Goal: Task Accomplishment & Management: Manage account settings

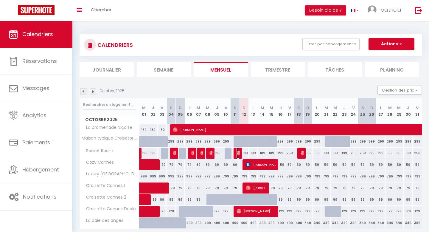
click at [238, 155] on img at bounding box center [238, 152] width 5 height 5
select select "OK"
select select "0"
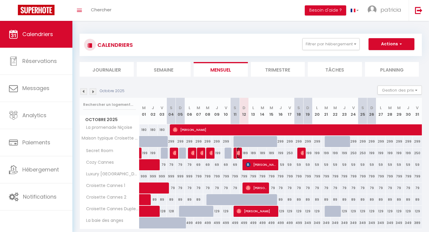
select select "1"
select select
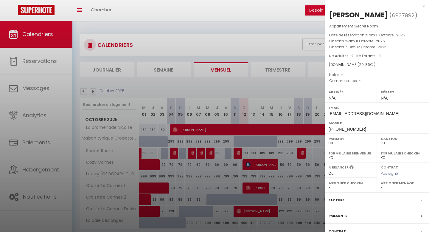
click at [238, 155] on div at bounding box center [214, 116] width 429 height 232
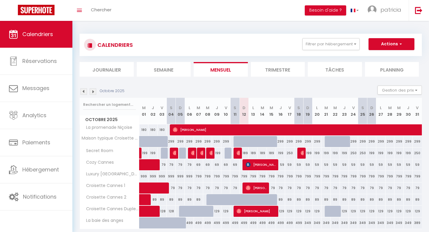
click at [83, 92] on img at bounding box center [83, 91] width 7 height 7
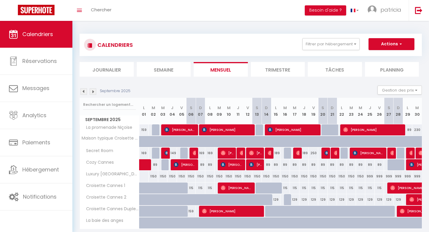
click at [95, 91] on img at bounding box center [93, 91] width 7 height 7
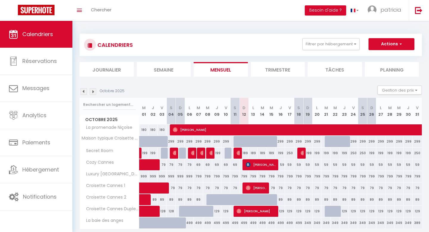
click at [213, 30] on div "CALENDRIERS Filtrer par hébergement Paris Croisette Cannes Duplex 3 Autres La p…" at bounding box center [250, 137] width 342 height 218
click at [209, 28] on div "CALENDRIERS Filtrer par hébergement Paris Croisette Cannes Duplex 3 Autres La p…" at bounding box center [250, 137] width 342 height 218
click at [224, 149] on div "250" at bounding box center [226, 152] width 10 height 11
type input "250"
type input "Ven 10 Octobre 2025"
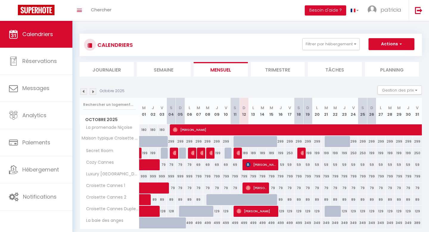
type input "Sam 11 Octobre 2025"
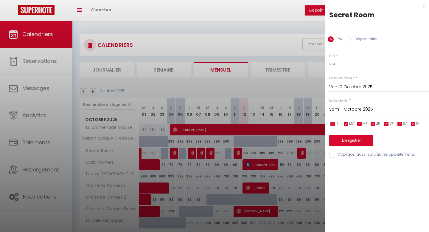
click at [216, 152] on div at bounding box center [214, 116] width 429 height 232
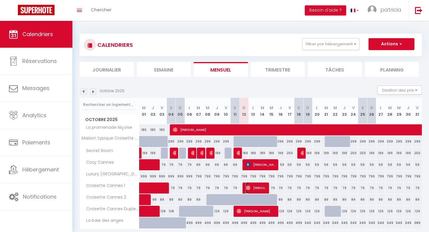
click at [260, 189] on span "[PERSON_NAME]" at bounding box center [256, 187] width 21 height 11
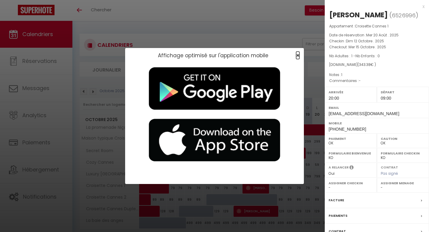
click at [296, 56] on span "×" at bounding box center [297, 55] width 3 height 7
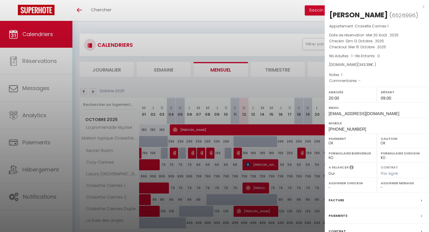
click at [43, 27] on div at bounding box center [214, 116] width 429 height 232
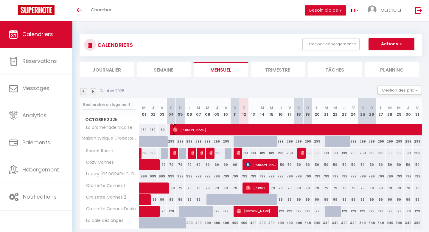
click at [222, 131] on span "[PERSON_NAME]" at bounding box center [364, 129] width 383 height 11
select select "0"
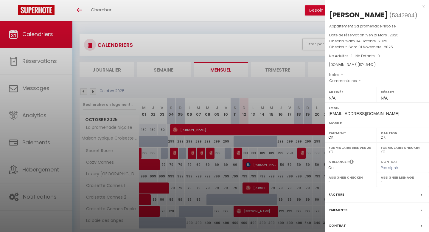
click at [222, 131] on div at bounding box center [214, 116] width 429 height 232
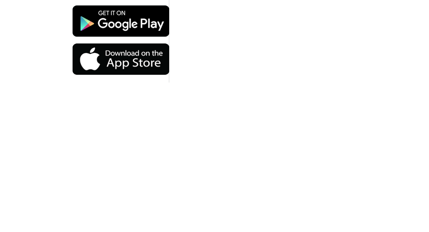
scroll to position [21, 0]
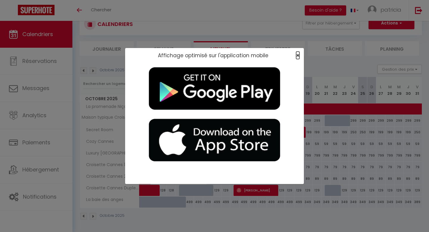
click at [297, 54] on span "×" at bounding box center [297, 55] width 3 height 7
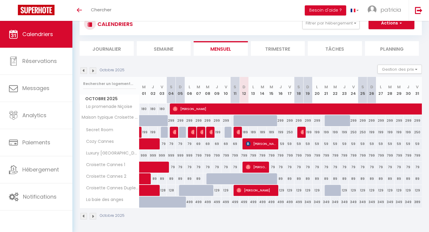
scroll to position [0, 0]
